Goal: Information Seeking & Learning: Understand process/instructions

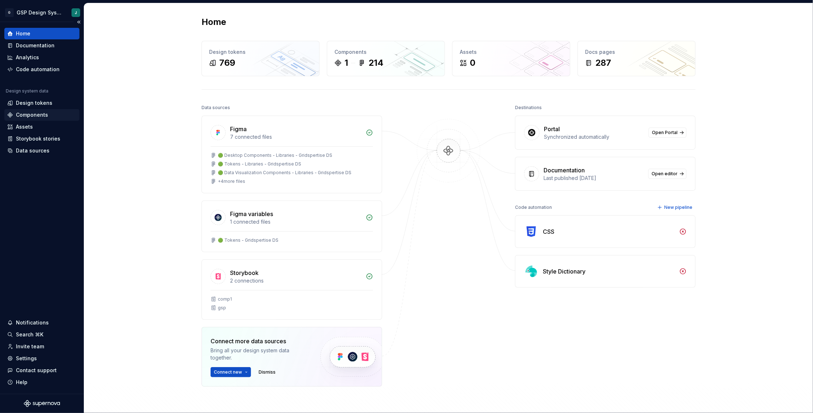
click at [36, 113] on div "Components" at bounding box center [32, 114] width 32 height 7
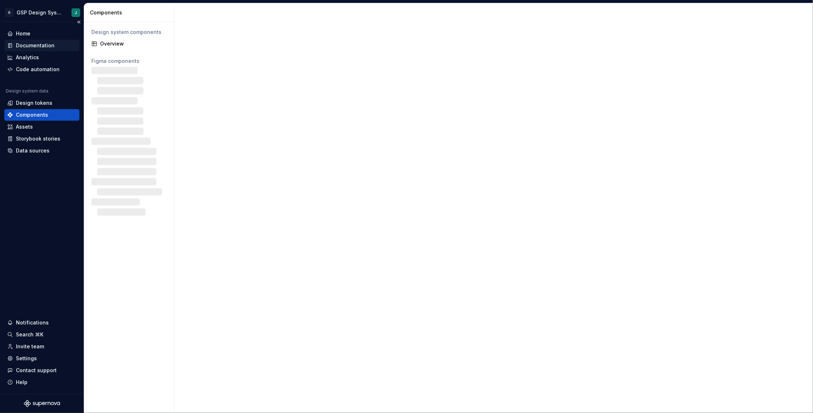
click at [37, 40] on div "Documentation" at bounding box center [41, 46] width 75 height 12
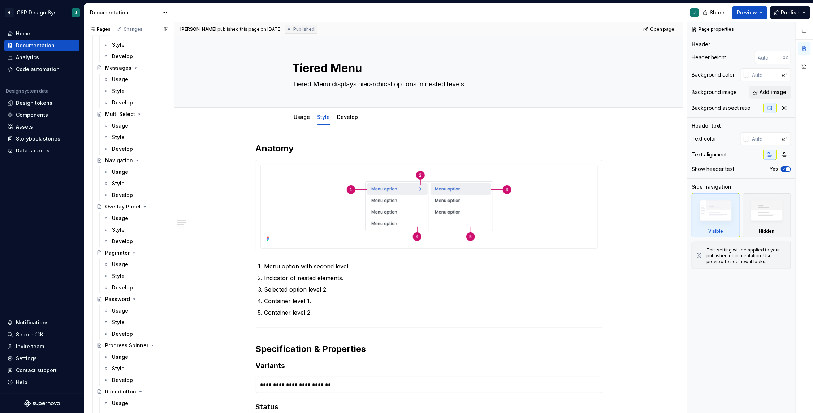
scroll to position [1324, 0]
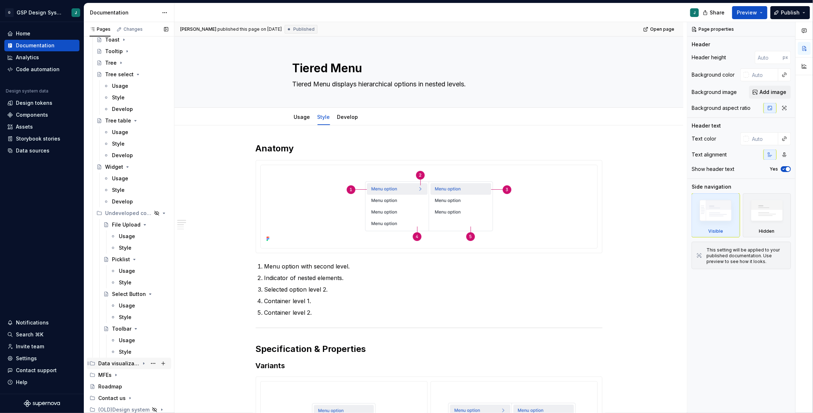
click at [121, 362] on div "Data visualization" at bounding box center [118, 363] width 41 height 7
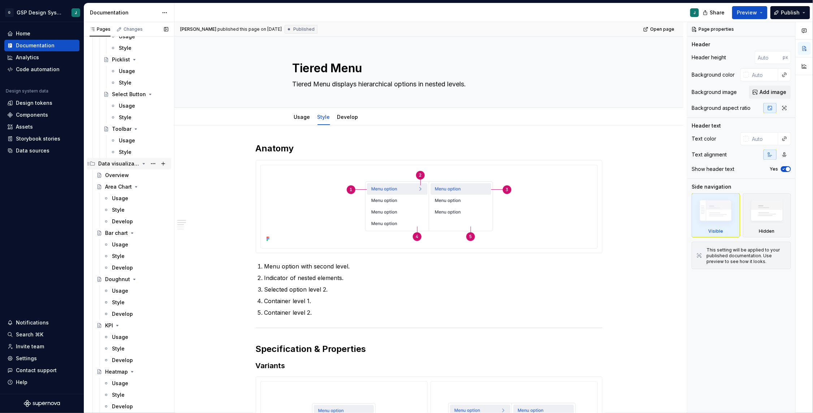
scroll to position [1521, 0]
click at [122, 188] on div "Area Chart" at bounding box center [118, 189] width 27 height 7
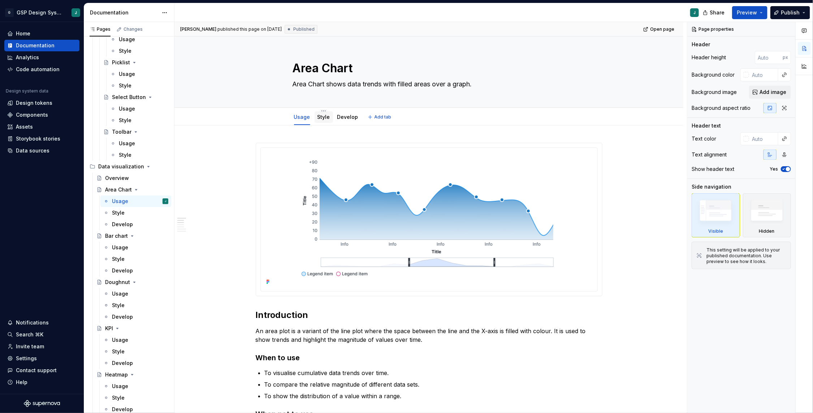
click at [323, 115] on link "Style" at bounding box center [323, 117] width 13 height 6
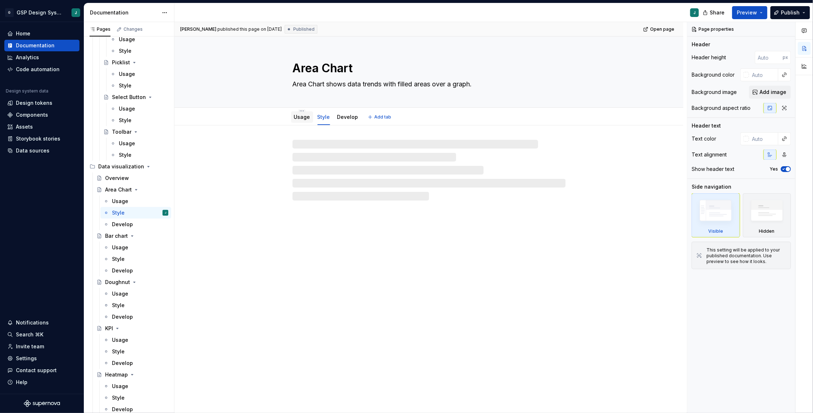
click at [305, 120] on div "Usage" at bounding box center [302, 116] width 16 height 7
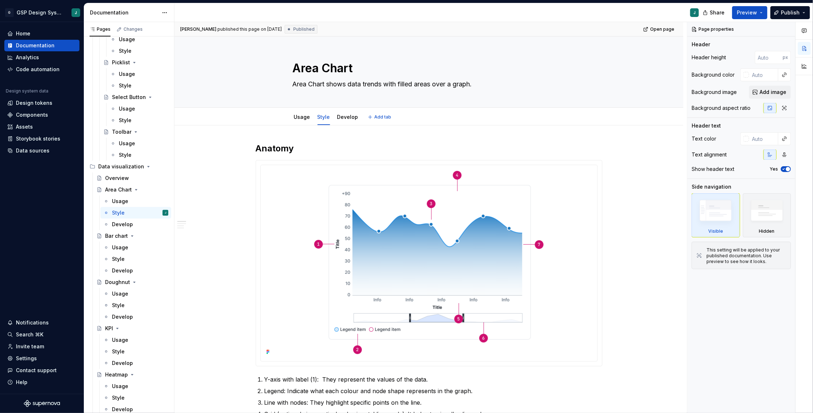
type textarea "*"
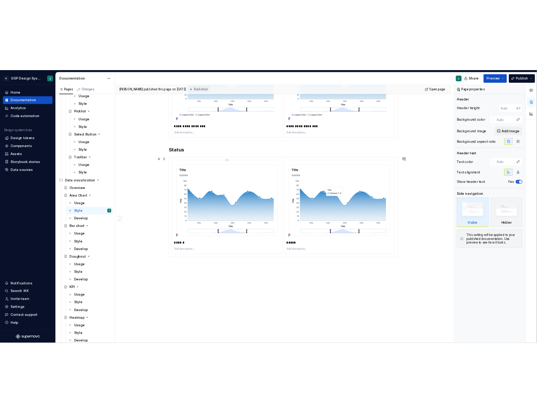
scroll to position [704, 0]
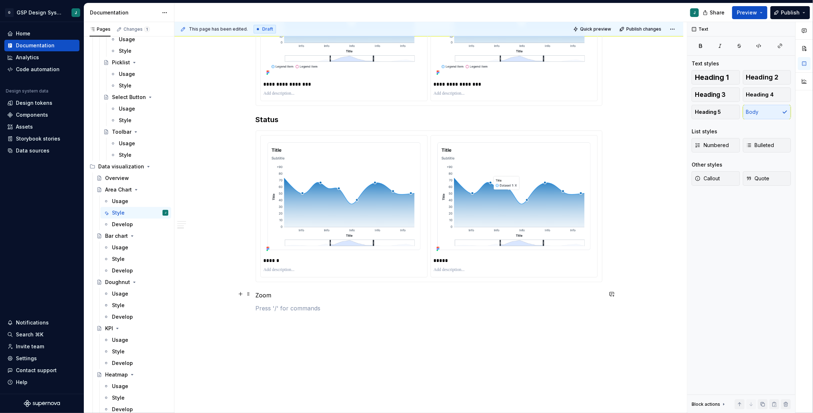
click at [268, 292] on p "Zoom" at bounding box center [429, 295] width 347 height 9
click at [249, 294] on span at bounding box center [249, 294] width 6 height 10
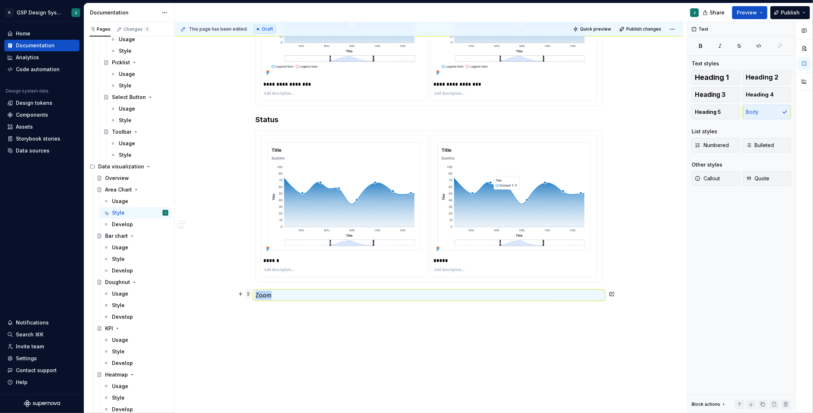
click at [249, 294] on span at bounding box center [249, 294] width 6 height 10
click at [243, 294] on button "button" at bounding box center [240, 294] width 10 height 10
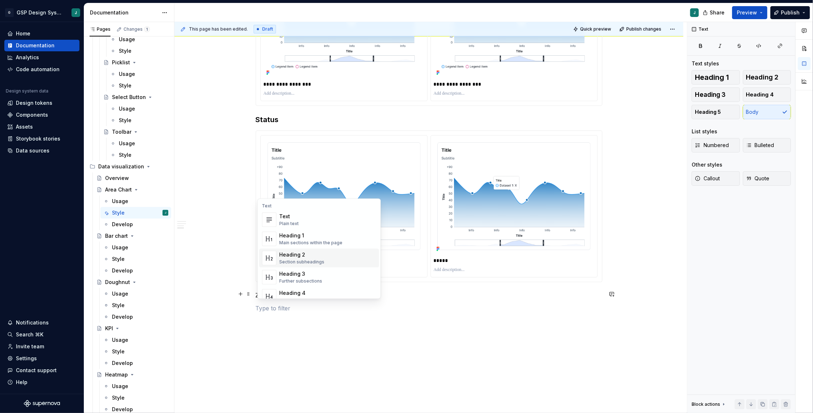
click at [316, 258] on div "Heading 2 Section subheadings" at bounding box center [302, 258] width 45 height 14
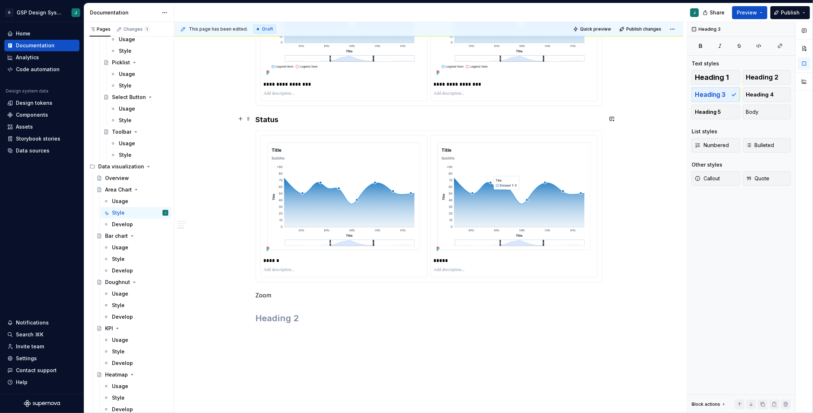
click at [262, 118] on h3 "Status" at bounding box center [429, 119] width 347 height 10
click at [267, 314] on h2 at bounding box center [429, 318] width 347 height 12
click at [250, 296] on span at bounding box center [249, 294] width 6 height 10
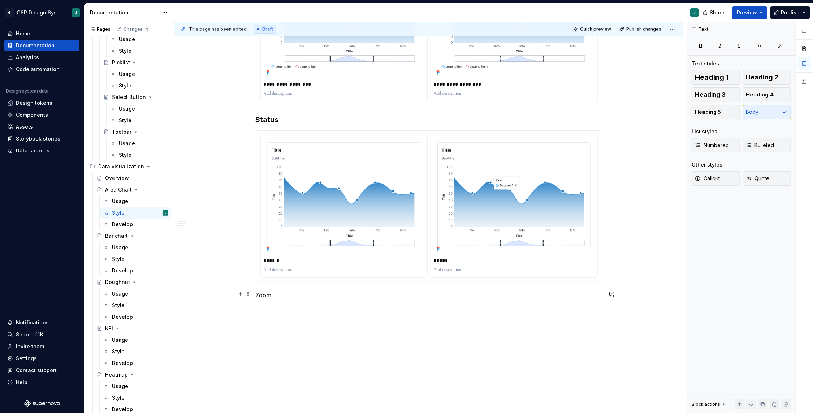
click at [248, 297] on span at bounding box center [249, 294] width 6 height 10
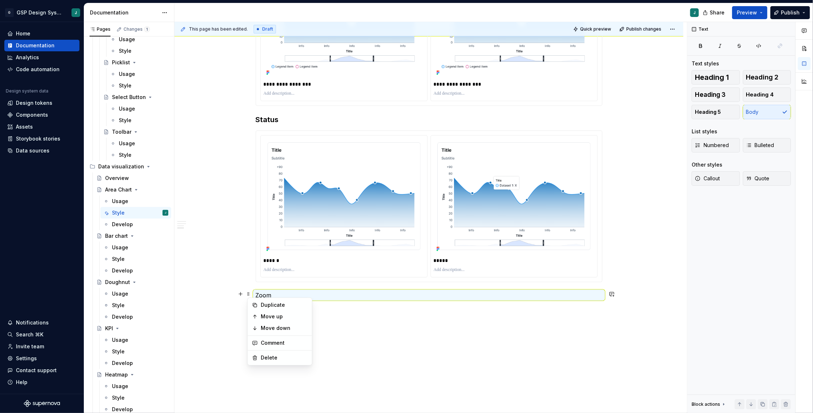
click at [268, 294] on p "Zoom" at bounding box center [429, 295] width 347 height 9
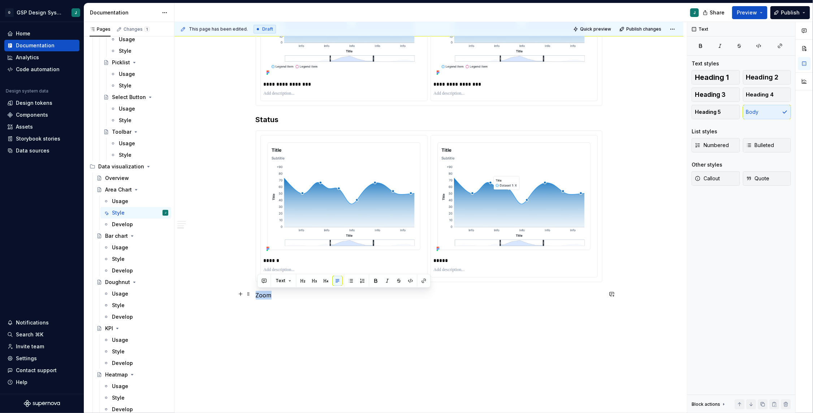
click at [268, 294] on p "Zoom" at bounding box center [429, 295] width 347 height 9
click at [240, 294] on button "button" at bounding box center [240, 294] width 10 height 10
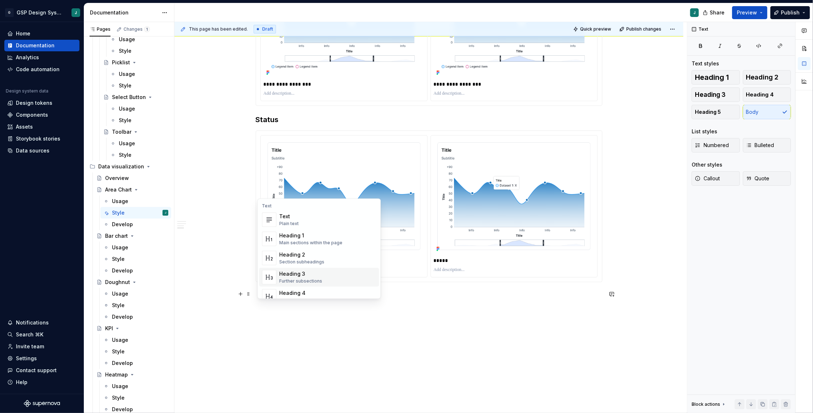
click at [302, 272] on div "Heading 3" at bounding box center [301, 273] width 43 height 7
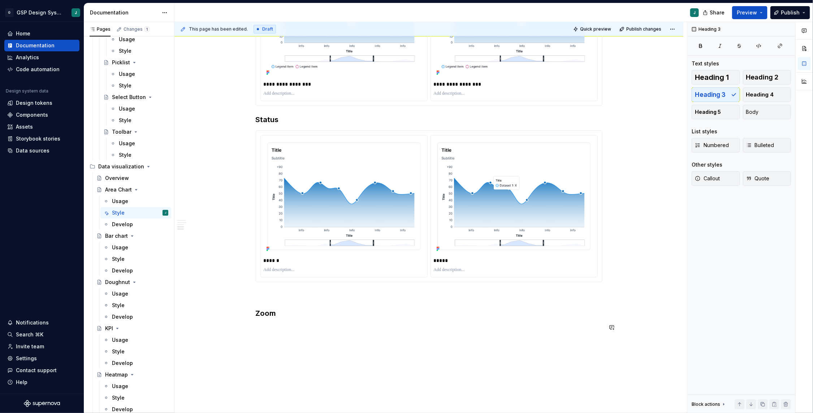
click at [280, 312] on h3 "Zoom" at bounding box center [429, 313] width 347 height 10
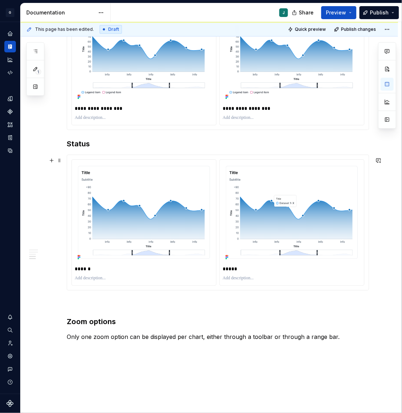
scroll to position [711, 0]
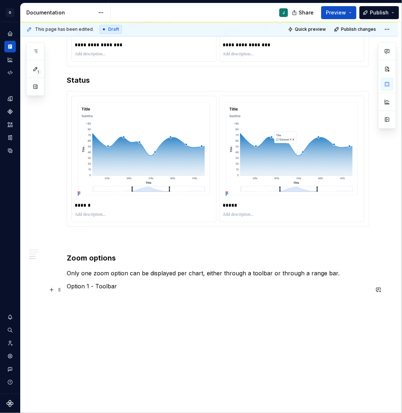
click at [81, 289] on p "Option 1 - Toolbar" at bounding box center [218, 286] width 303 height 9
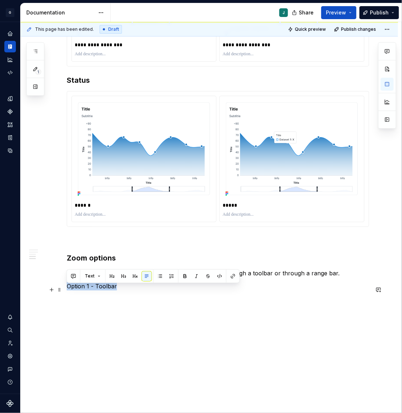
click at [81, 289] on p "Option 1 - Toolbar" at bounding box center [218, 286] width 303 height 9
click at [113, 278] on button "button" at bounding box center [112, 276] width 10 height 10
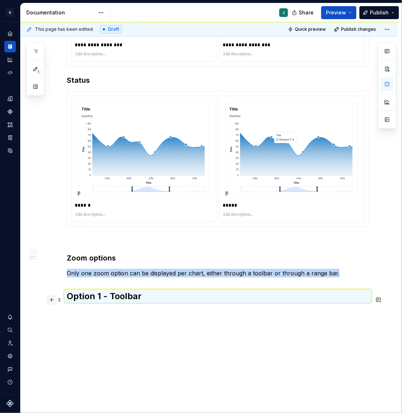
click at [51, 298] on button "button" at bounding box center [52, 300] width 10 height 10
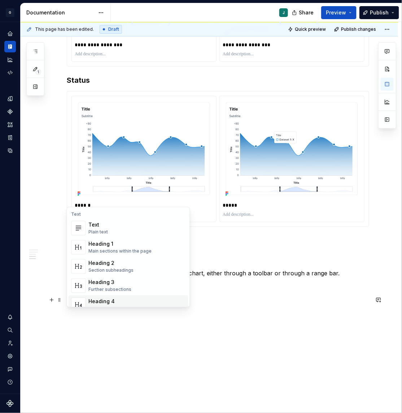
click at [122, 299] on div "Heading 4" at bounding box center [112, 301] width 47 height 7
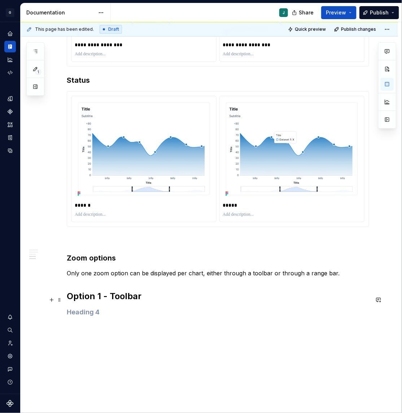
click at [89, 299] on h2 "Option 1 - Toolbar" at bounding box center [218, 296] width 303 height 12
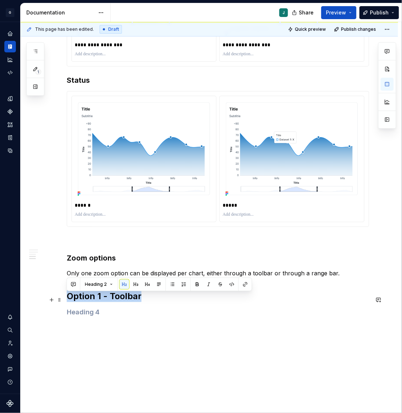
click at [89, 299] on h2 "Option 1 - Toolbar" at bounding box center [218, 296] width 303 height 12
click at [145, 285] on button "button" at bounding box center [148, 284] width 10 height 10
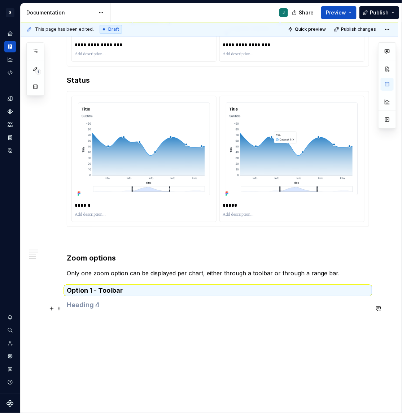
click at [114, 305] on h4 at bounding box center [218, 305] width 303 height 9
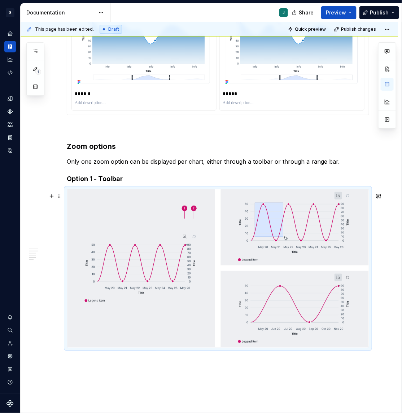
scroll to position [833, 0]
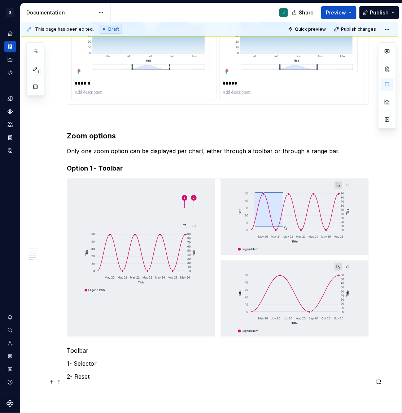
scroll to position [851, 0]
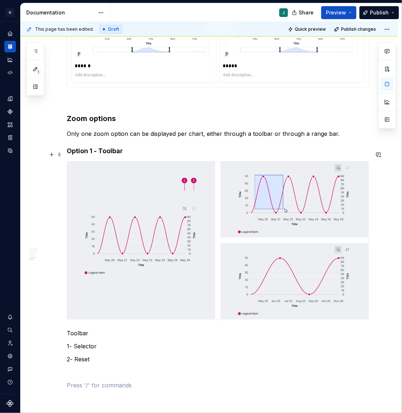
click at [131, 152] on h4 "Option 1 - Toolbar" at bounding box center [218, 151] width 303 height 9
click at [82, 373] on p at bounding box center [218, 372] width 303 height 9
click at [86, 389] on p "Option 2 - Zoom bar - range" at bounding box center [218, 385] width 303 height 9
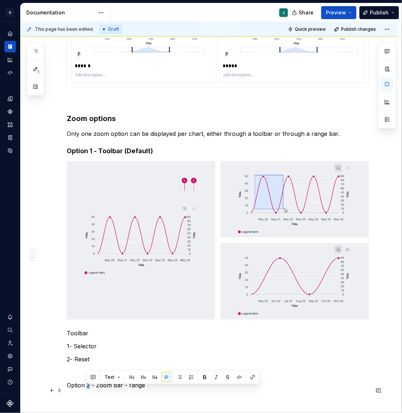
click at [86, 389] on p "Option 2 - Zoom bar - range" at bounding box center [218, 385] width 303 height 9
click at [135, 379] on button "button" at bounding box center [135, 377] width 10 height 10
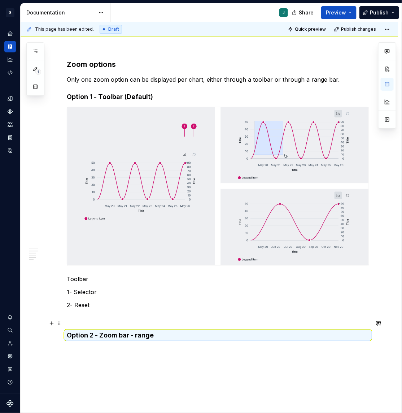
scroll to position [951, 0]
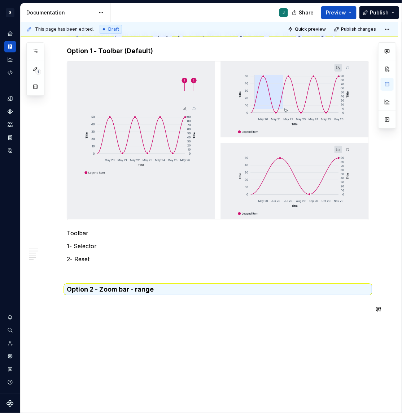
click at [74, 307] on p at bounding box center [218, 303] width 303 height 9
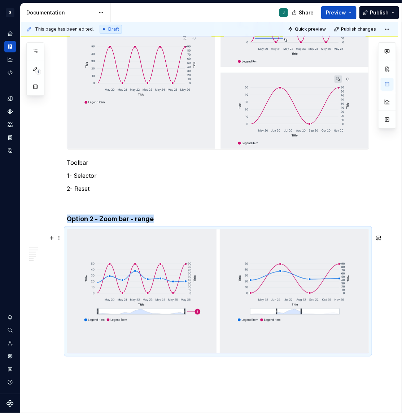
scroll to position [1033, 0]
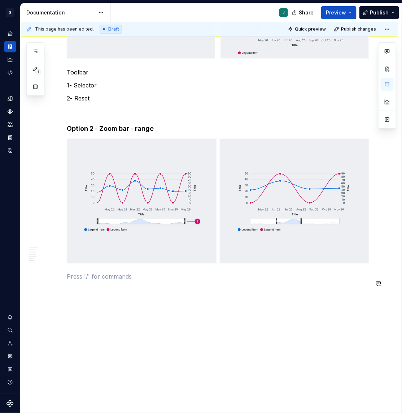
scroll to position [1118, 0]
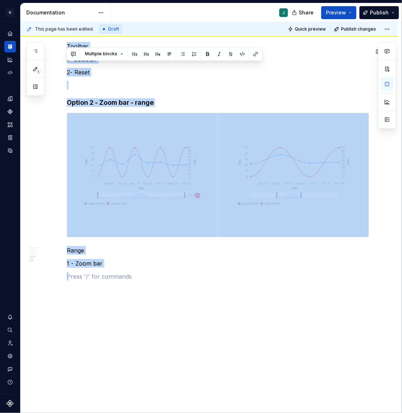
scroll to position [271, 0]
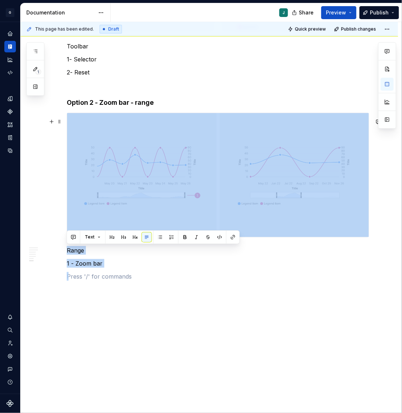
drag, startPoint x: 93, startPoint y: 304, endPoint x: 101, endPoint y: 130, distance: 173.6
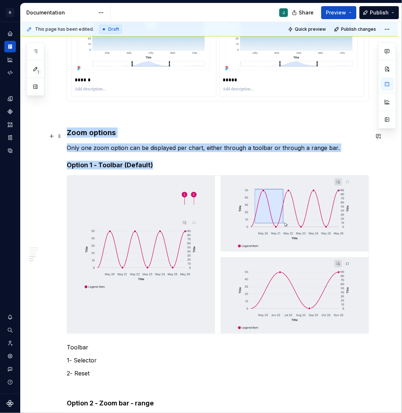
scroll to position [1144, 0]
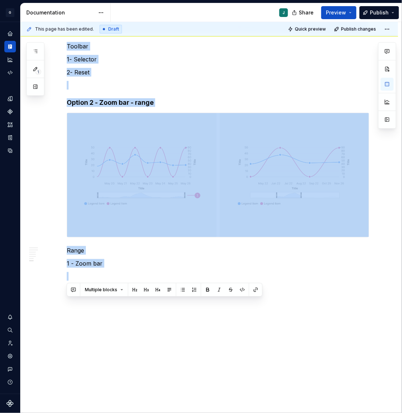
drag, startPoint x: 68, startPoint y: 136, endPoint x: 150, endPoint y: 446, distance: 320.7
click at [150, 412] on html "G GSP Design System J Design system data Documentation J Share Preview Publish …" at bounding box center [201, 206] width 402 height 413
copy div "Zoom options Only one zoom option can be displayed per chart, either through a …"
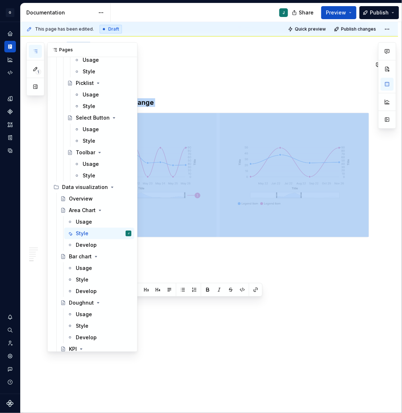
click at [36, 50] on icon "button" at bounding box center [36, 51] width 6 height 6
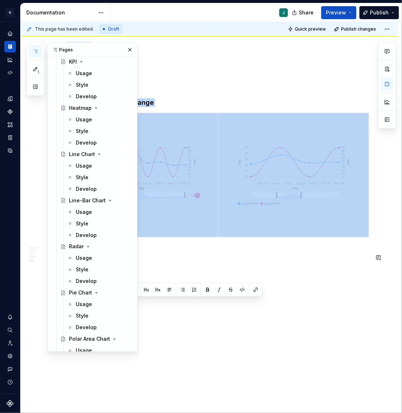
scroll to position [1808, 0]
click at [91, 219] on div "Style" at bounding box center [104, 224] width 56 height 10
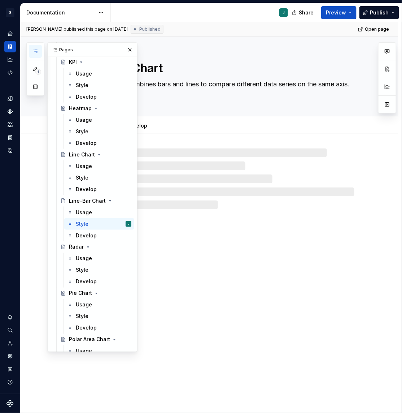
click at [262, 234] on div "Line-Bar Chart Line-Bar Chart combines bars and lines to compare different data…" at bounding box center [210, 224] width 378 height 377
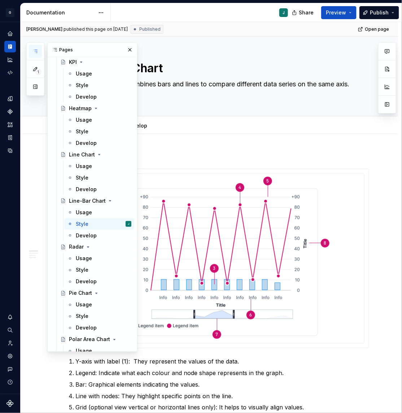
click at [34, 49] on icon "button" at bounding box center [36, 51] width 6 height 6
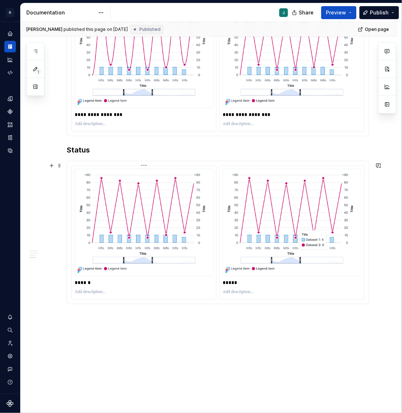
scroll to position [556, 0]
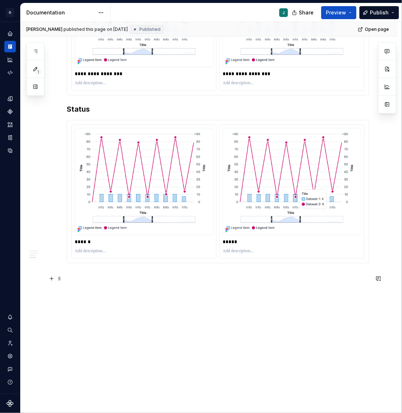
click at [92, 277] on p at bounding box center [218, 276] width 303 height 9
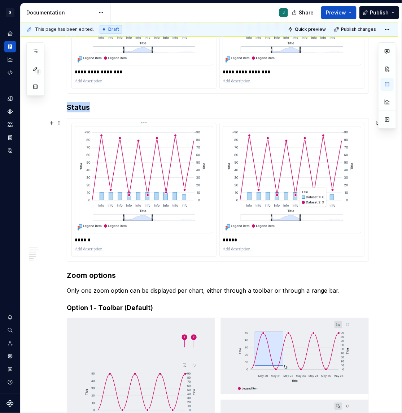
click at [142, 193] on img at bounding box center [144, 179] width 139 height 107
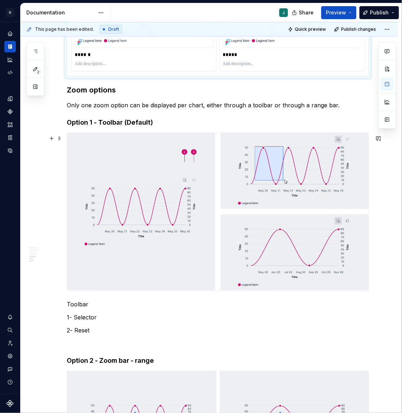
scroll to position [749, 0]
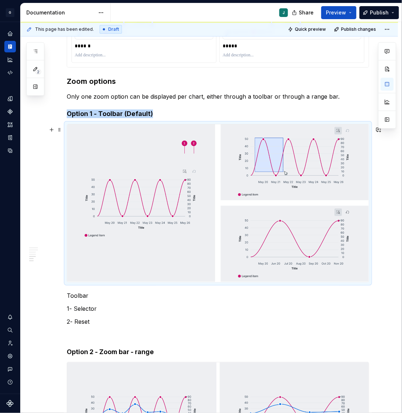
click at [177, 215] on img at bounding box center [218, 203] width 302 height 158
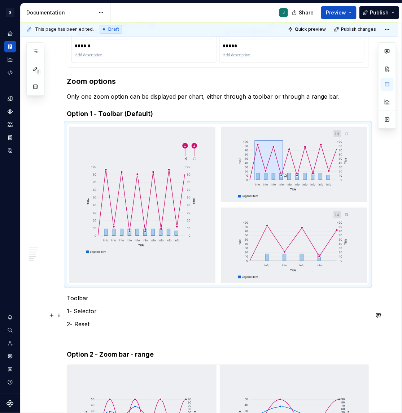
type textarea "*"
